Goal: Information Seeking & Learning: Find contact information

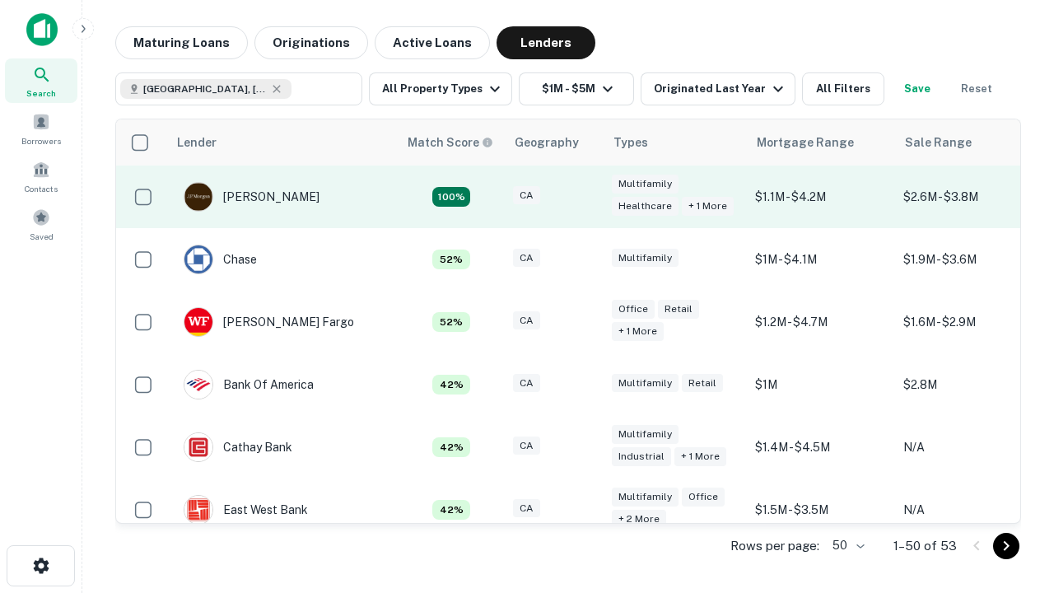
click at [584, 197] on div "CA" at bounding box center [554, 197] width 82 height 22
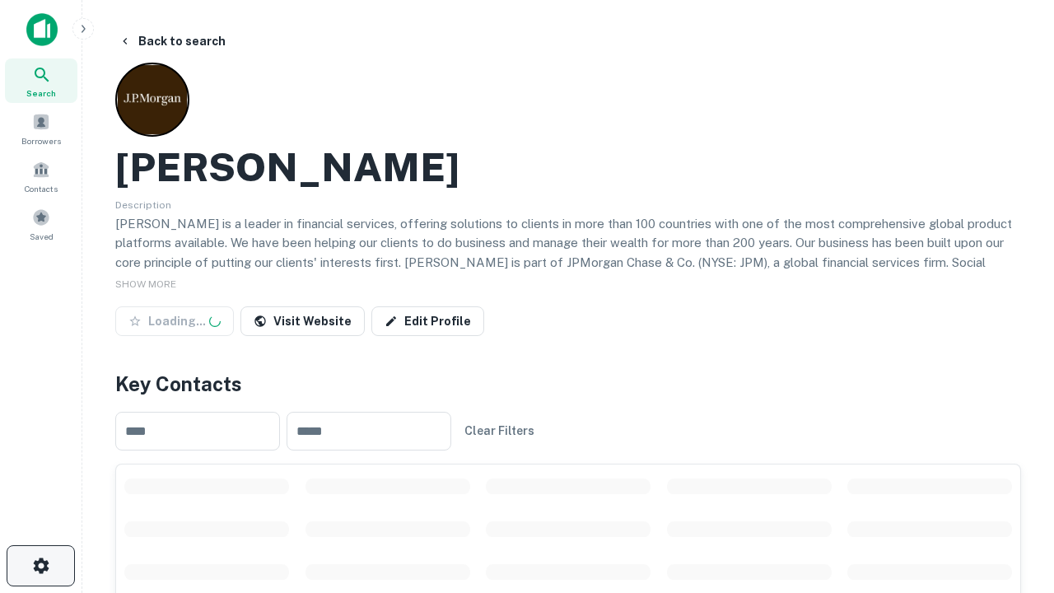
click at [40, 566] on icon "button" at bounding box center [41, 566] width 20 height 20
